Goal: Browse casually

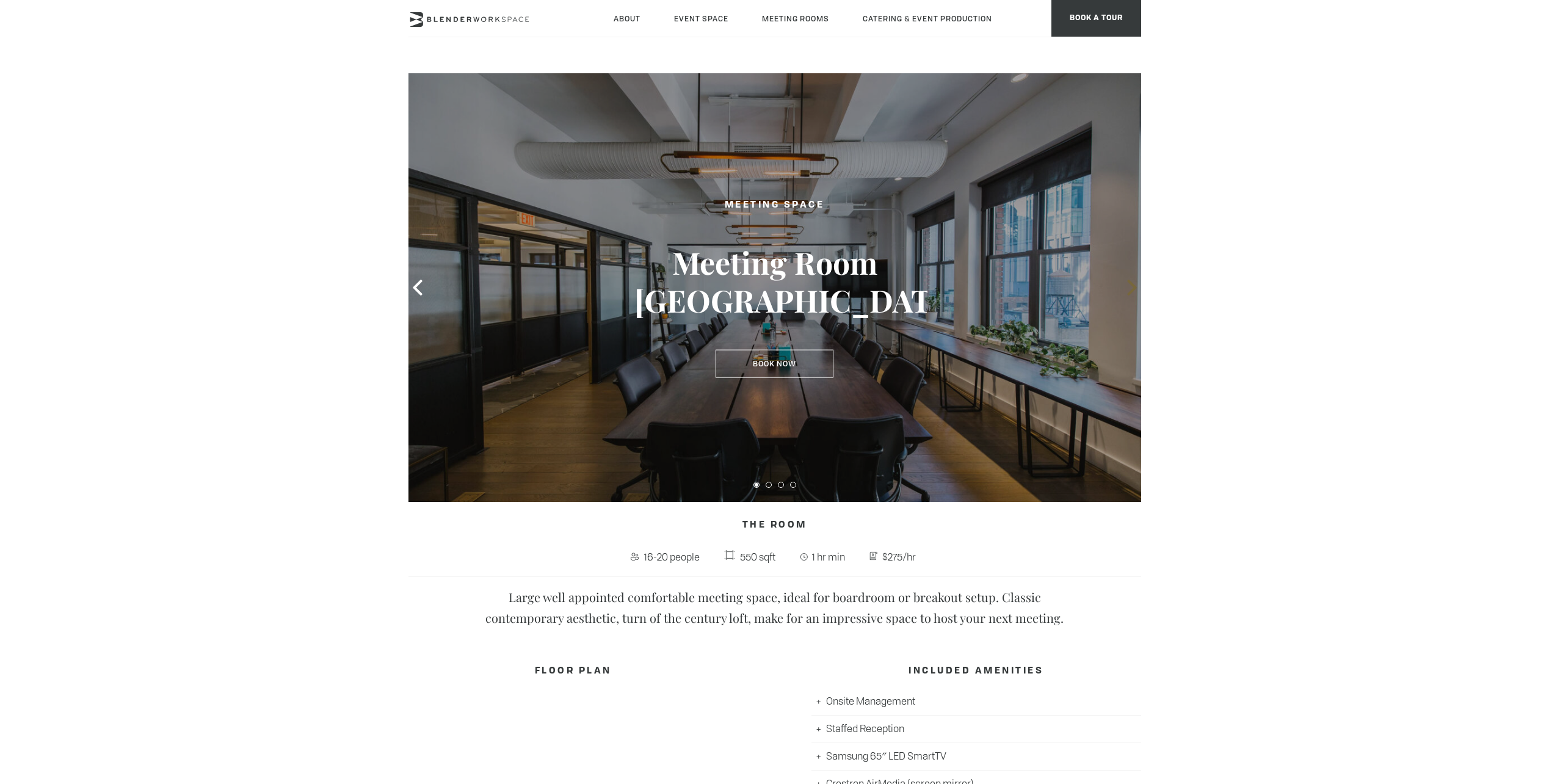
click at [1127, 287] on icon at bounding box center [1132, 287] width 16 height 16
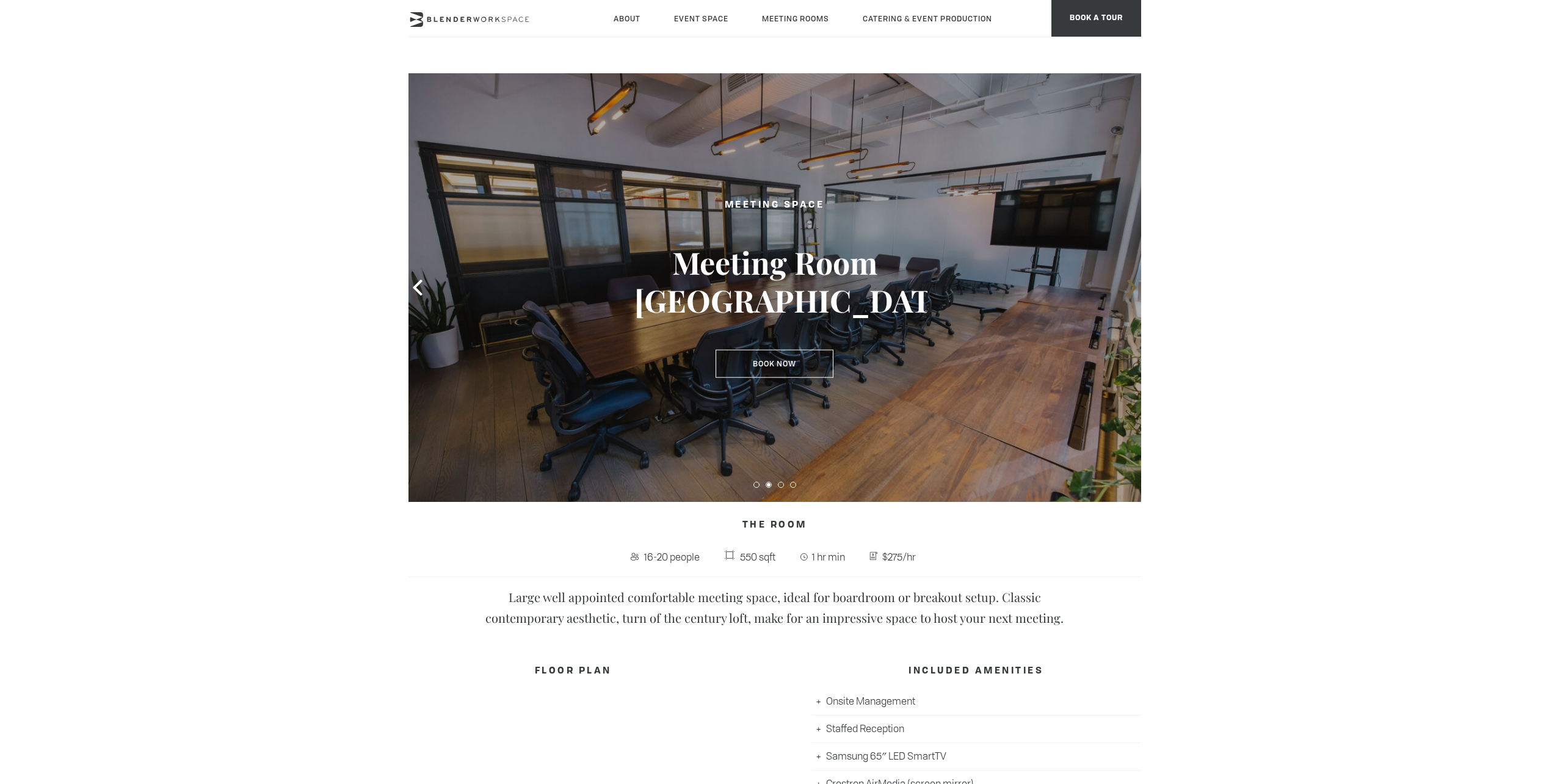
click at [1127, 287] on icon at bounding box center [1132, 287] width 16 height 16
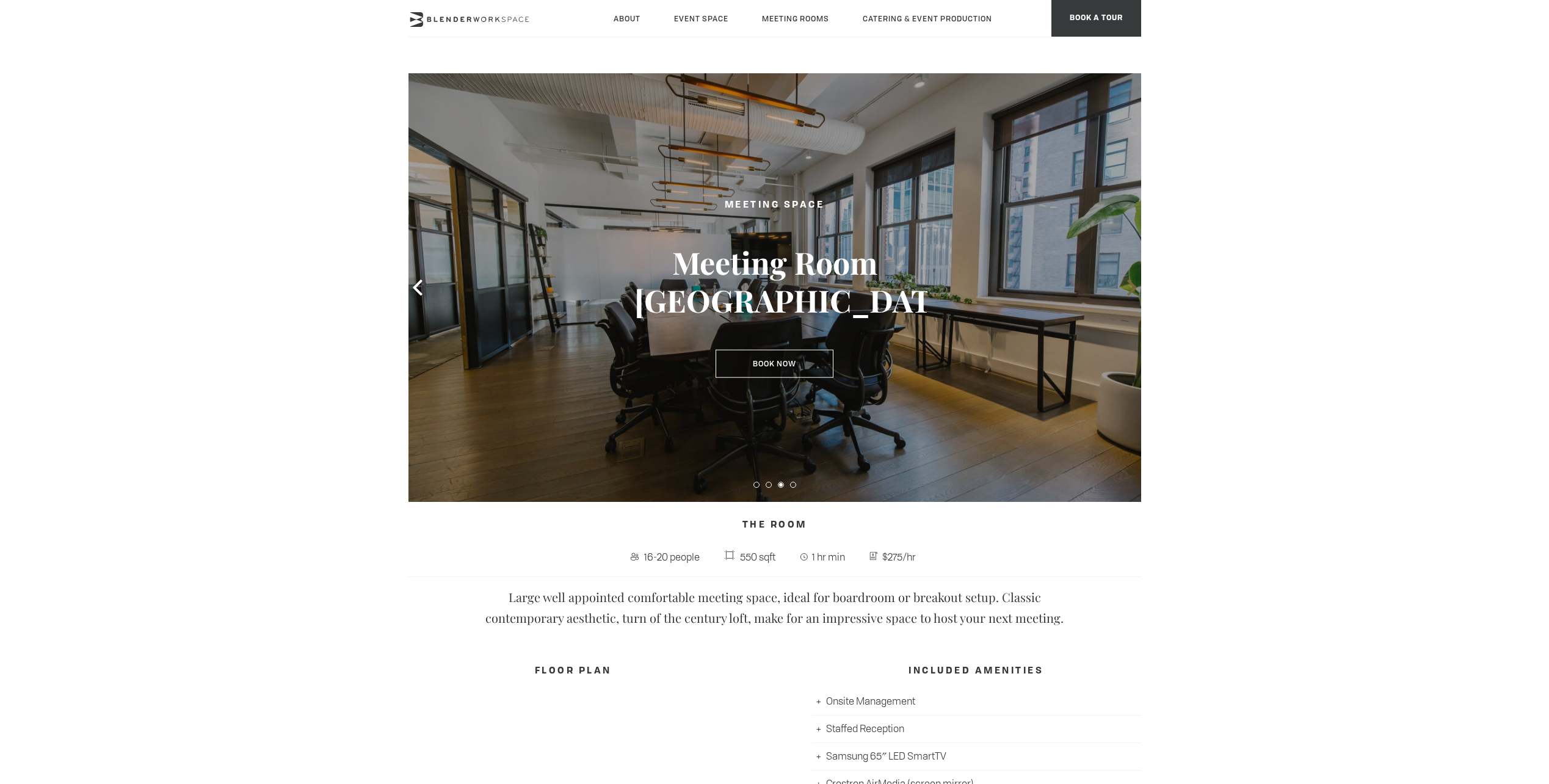
click at [1127, 287] on icon at bounding box center [1132, 287] width 16 height 16
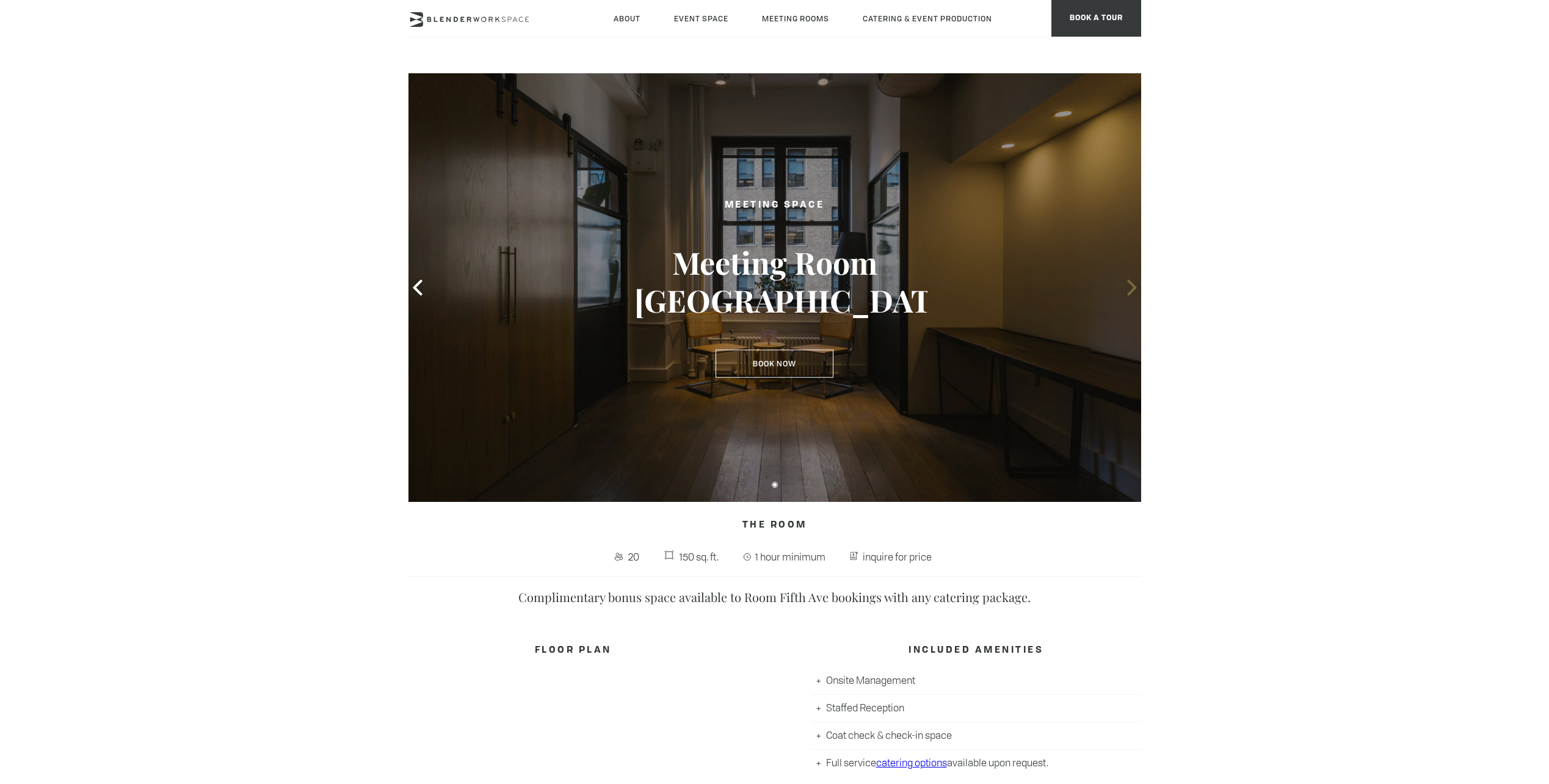
click at [1127, 286] on icon at bounding box center [1132, 287] width 16 height 16
click at [1134, 288] on icon at bounding box center [1132, 287] width 9 height 16
click at [1131, 292] on icon at bounding box center [1132, 287] width 9 height 16
click at [418, 284] on icon at bounding box center [417, 287] width 9 height 16
click at [1133, 286] on icon at bounding box center [1132, 287] width 9 height 16
